Goal: Information Seeking & Learning: Check status

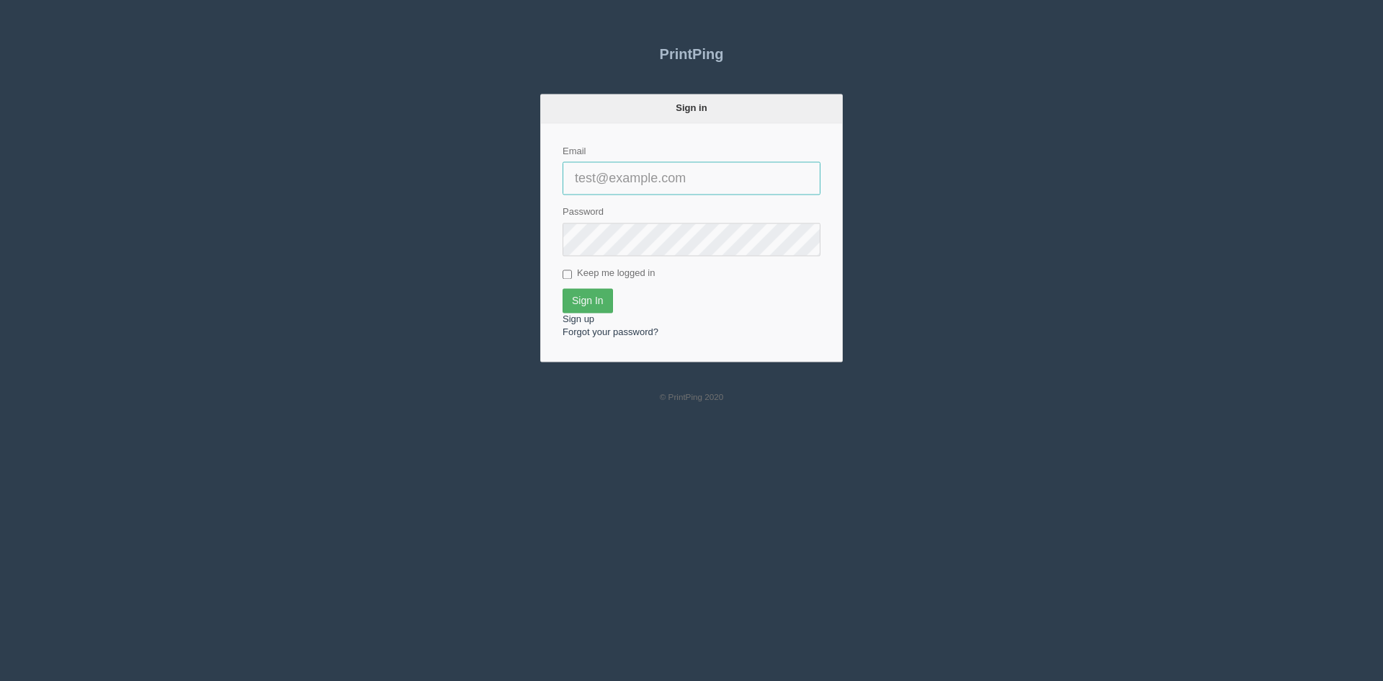
type input "[PERSON_NAME][EMAIL_ADDRESS][DOMAIN_NAME]"
click at [602, 299] on input "Sign In" at bounding box center [587, 300] width 50 height 24
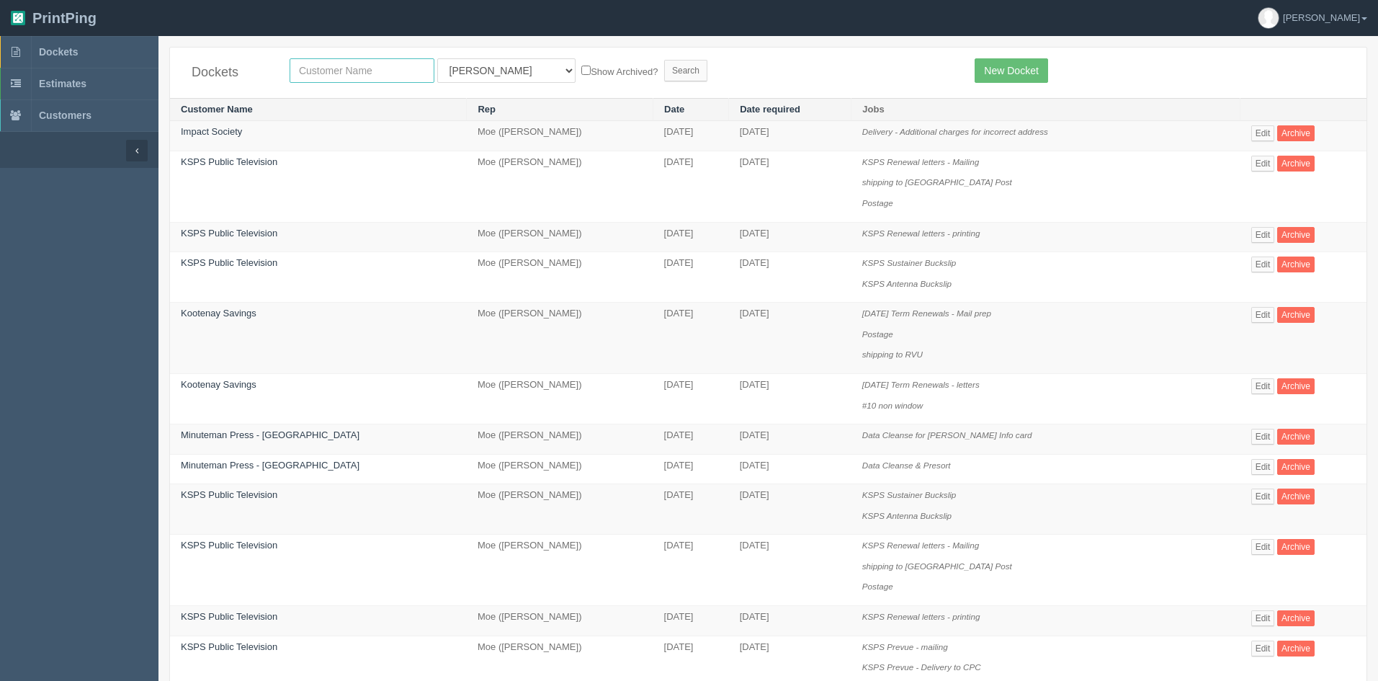
click at [346, 75] on input "text" at bounding box center [362, 70] width 145 height 24
type input "CORTEVA"
click at [458, 72] on select "All Users Ali Ali Test 1 Aly Amy Ankit Arif Brandon Dan France Greg Jim Mark Ma…" at bounding box center [506, 70] width 138 height 24
select select
click at [437, 58] on select "All Users Ali Ali Test 1 Aly Amy Ankit Arif Brandon Dan France Greg Jim Mark Ma…" at bounding box center [506, 70] width 138 height 24
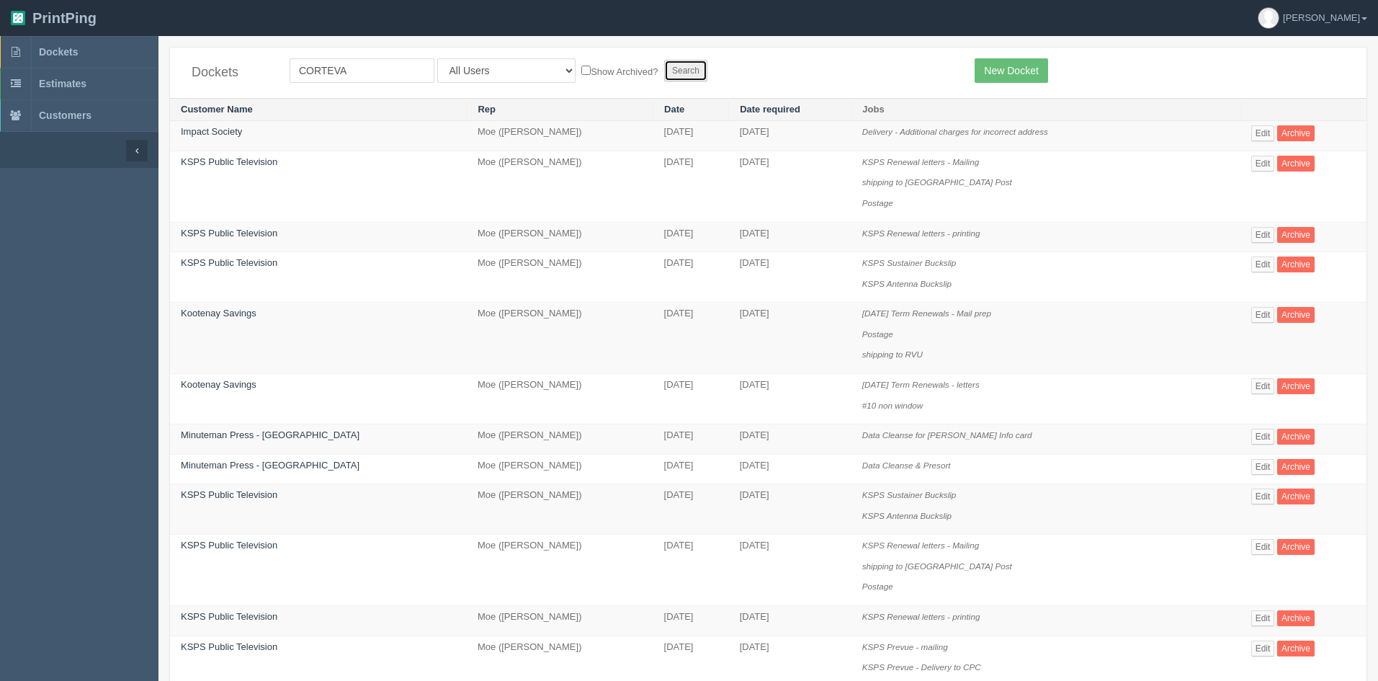
click at [664, 63] on input "Search" at bounding box center [685, 71] width 43 height 22
